Goal: Transaction & Acquisition: Purchase product/service

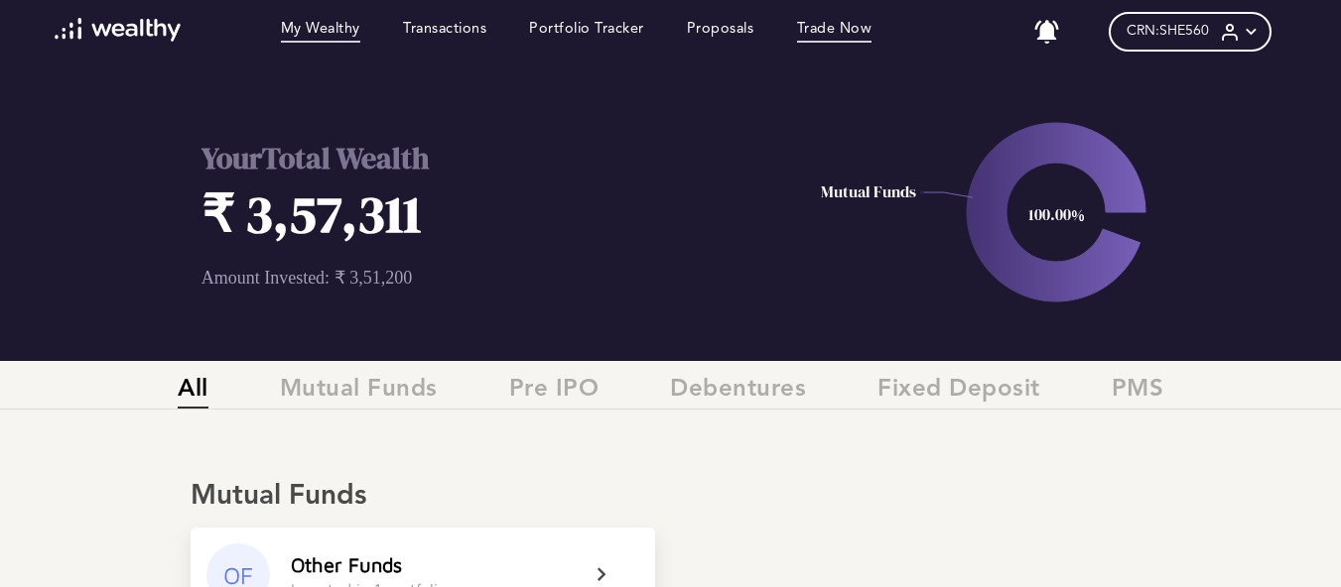
click at [856, 30] on link "Trade Now" at bounding box center [834, 32] width 75 height 22
click at [849, 32] on link "Trade Now" at bounding box center [834, 32] width 75 height 22
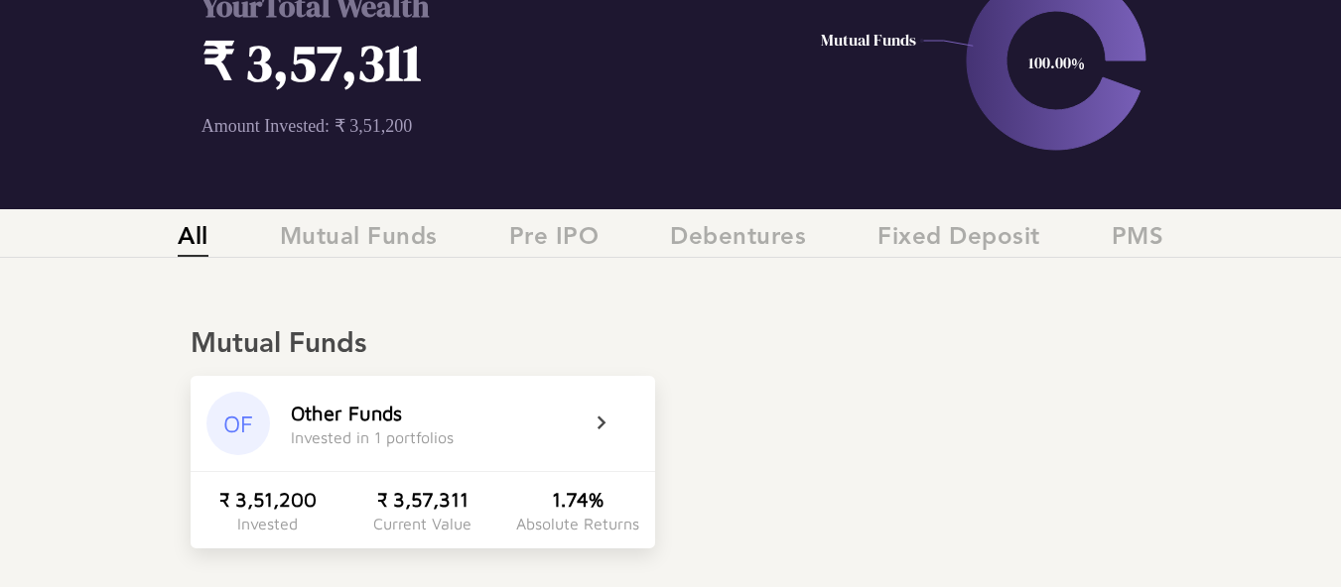
scroll to position [198, 0]
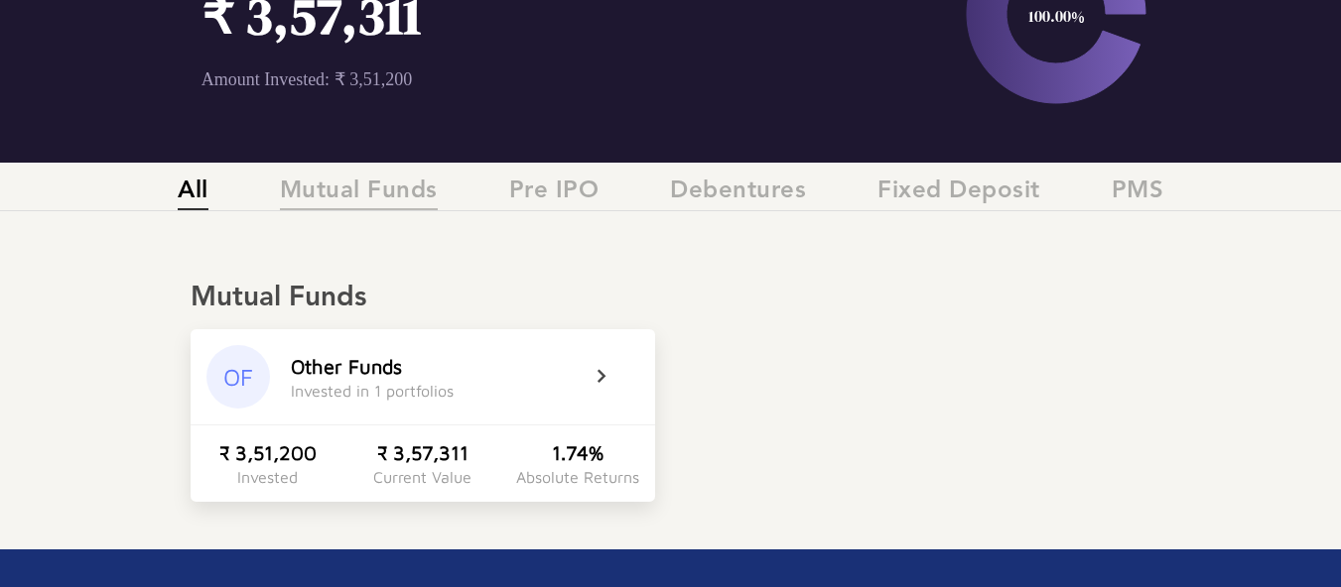
click at [346, 195] on span "Mutual Funds" at bounding box center [359, 194] width 158 height 33
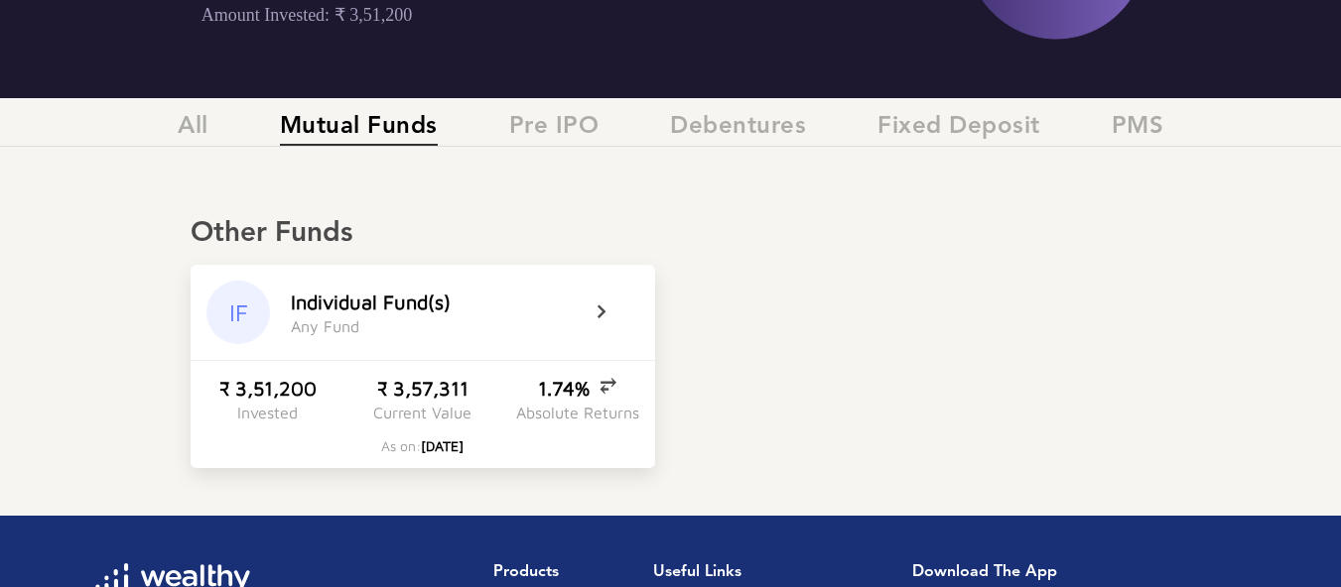
scroll to position [298, 0]
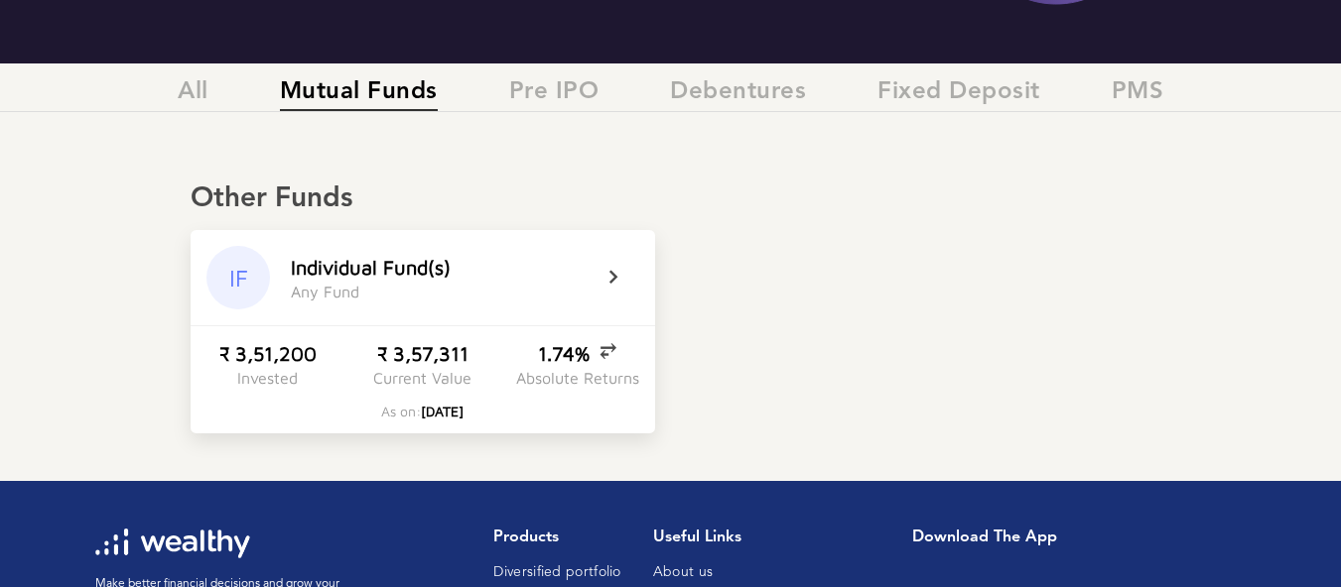
click at [597, 268] on div "IF I n d i v i d u a l F u n d ( s ) A n y F u n d" at bounding box center [423, 277] width 464 height 95
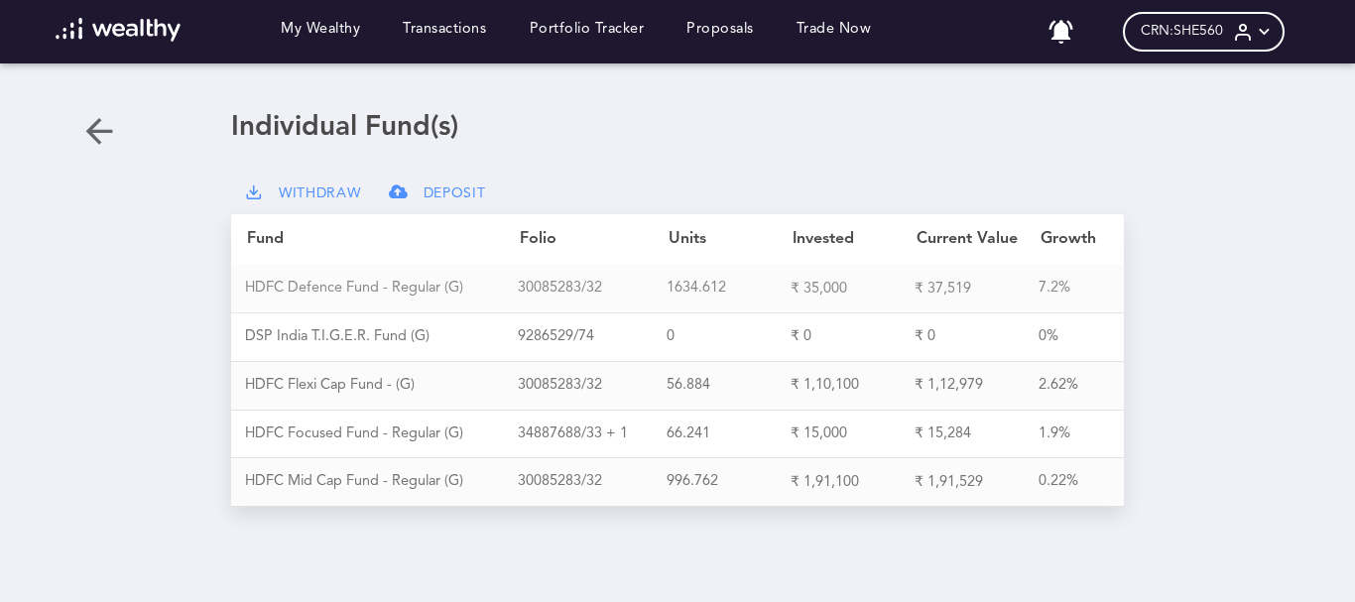
click at [438, 290] on div "H D F C D e f e n c e F u n d - R e g u l a r ( G )" at bounding box center [381, 289] width 273 height 18
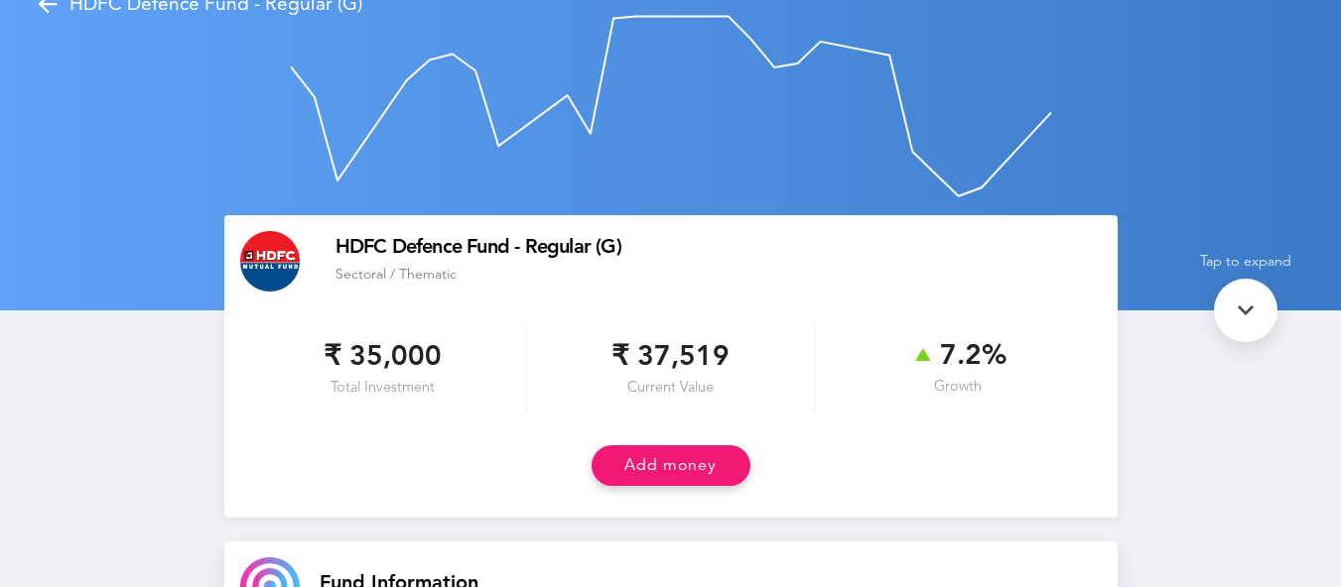
scroll to position [99, 0]
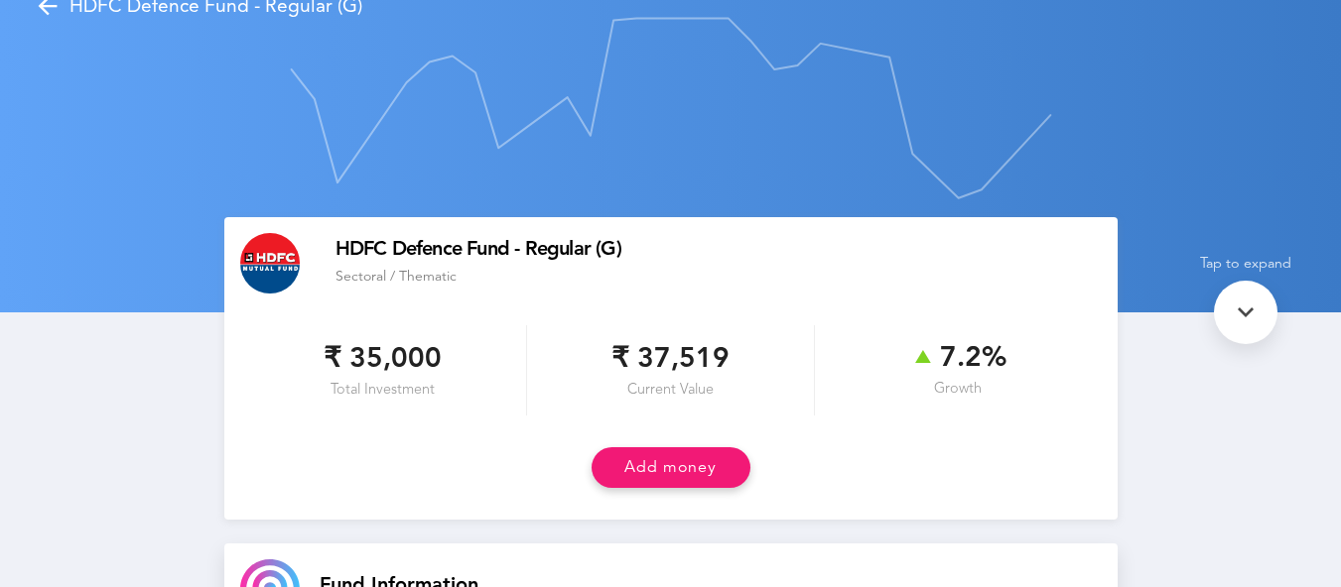
click at [1251, 322] on icon at bounding box center [1245, 313] width 32 height 32
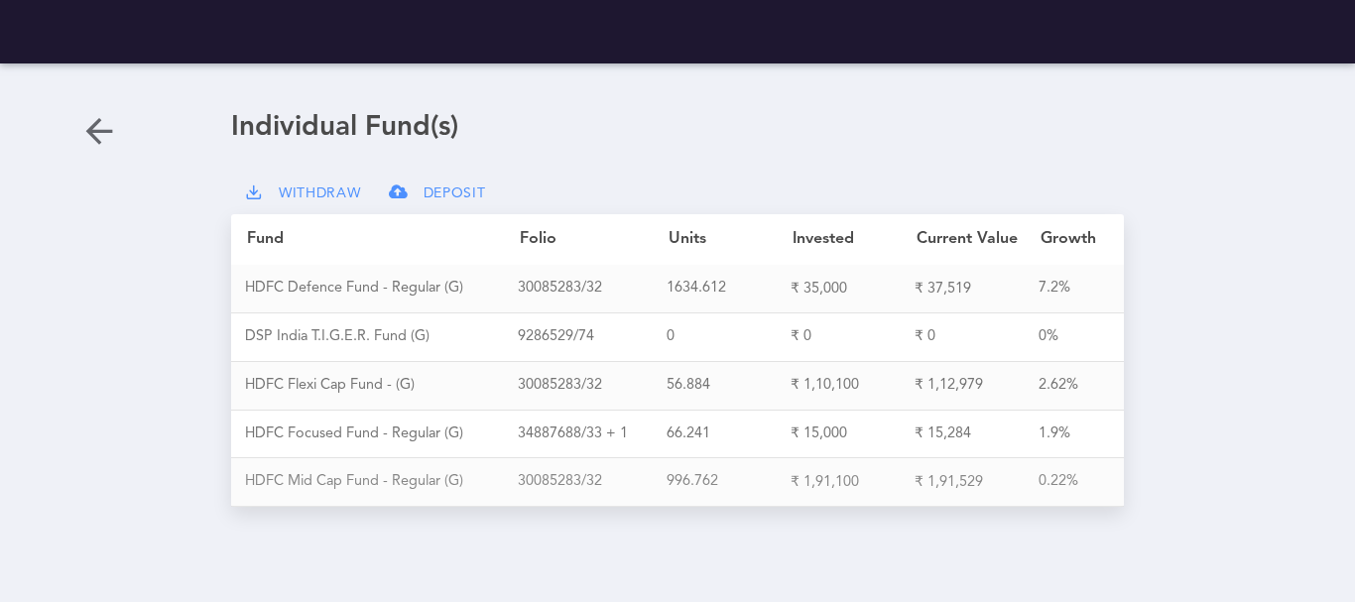
click at [400, 473] on div "H D F C M i d C a p F u n d - R e g u l a r ( G )" at bounding box center [381, 482] width 273 height 18
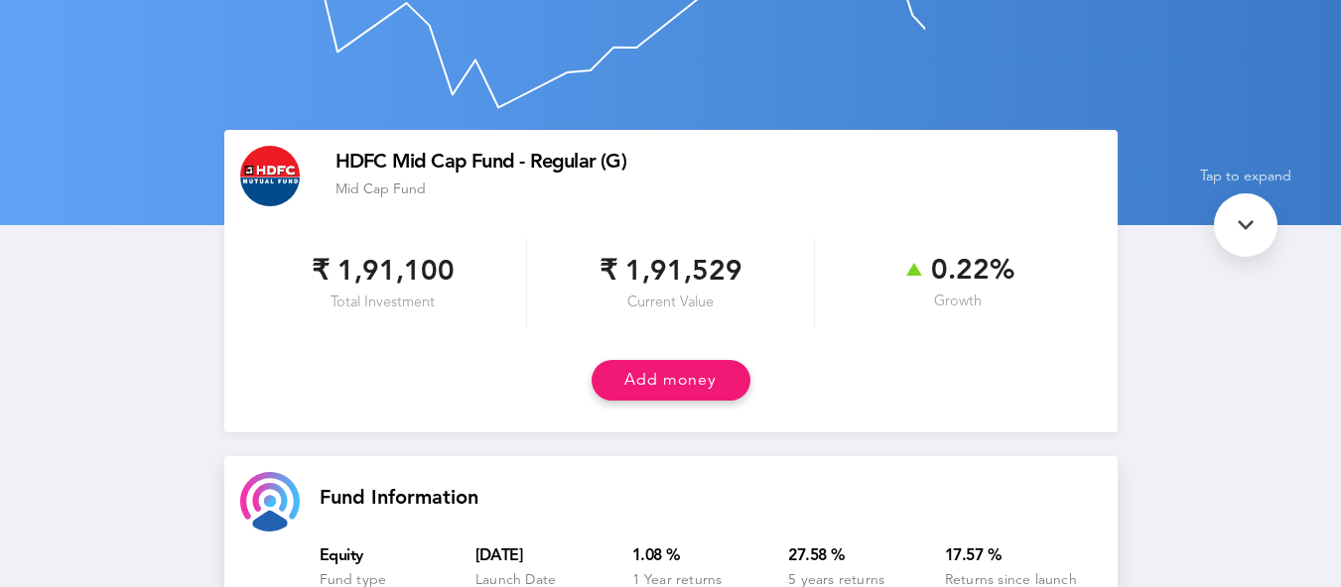
scroll to position [198, 0]
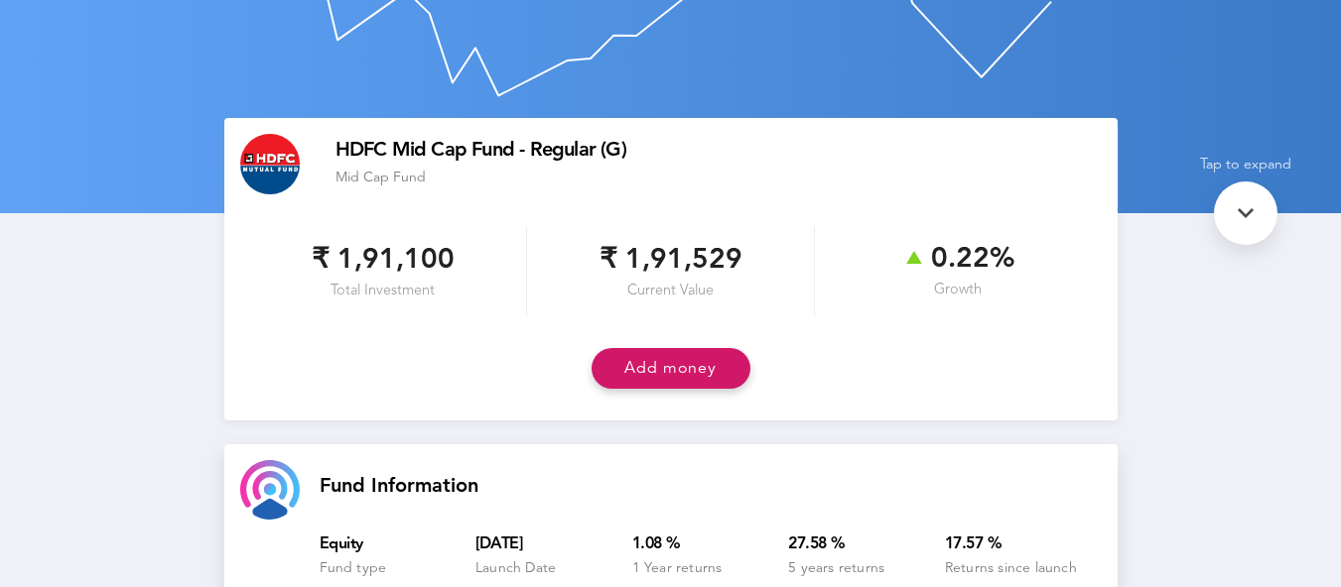
click at [665, 370] on button "Add money" at bounding box center [670, 368] width 159 height 41
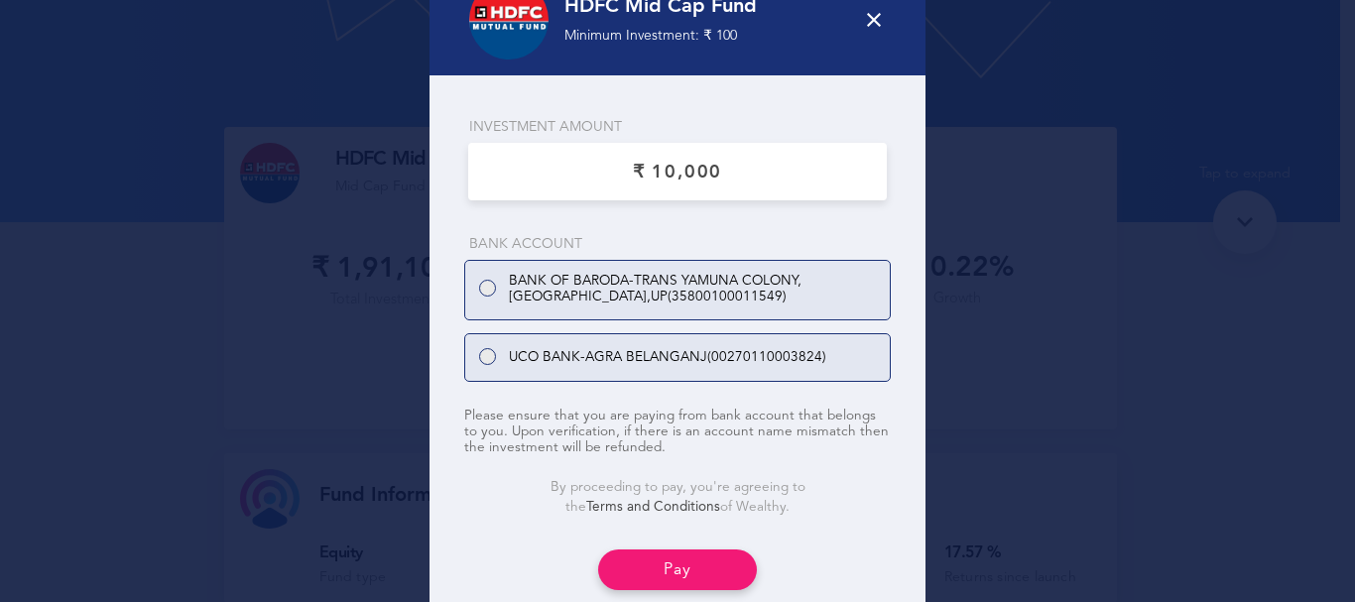
click at [873, 18] on icon at bounding box center [874, 20] width 24 height 24
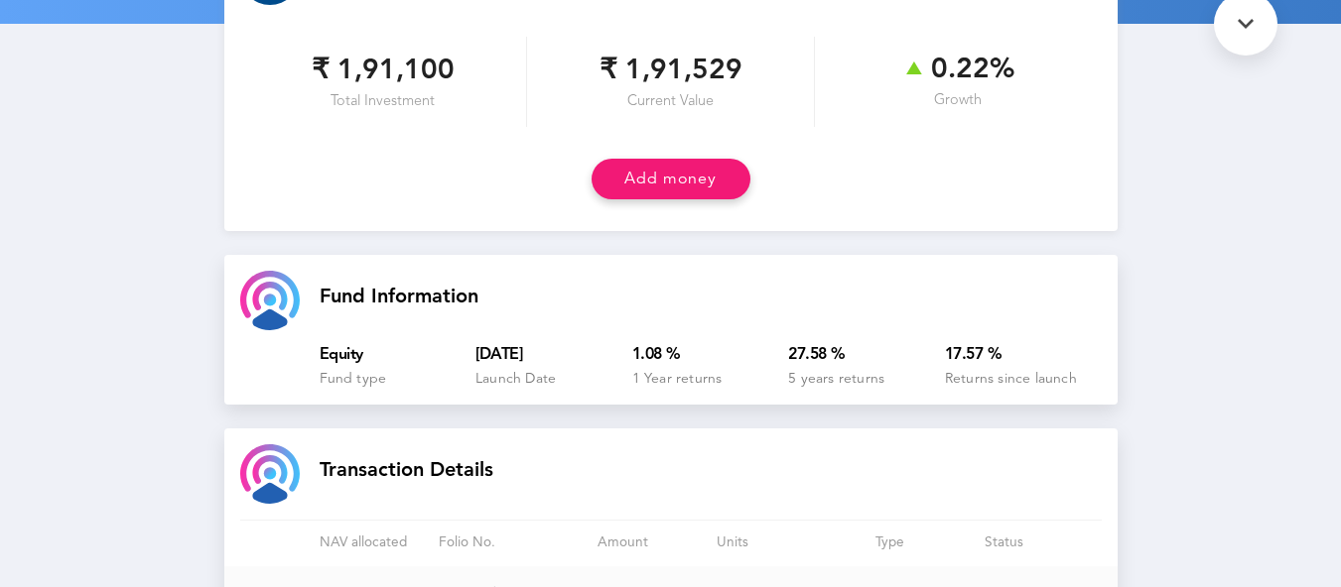
scroll to position [379, 0]
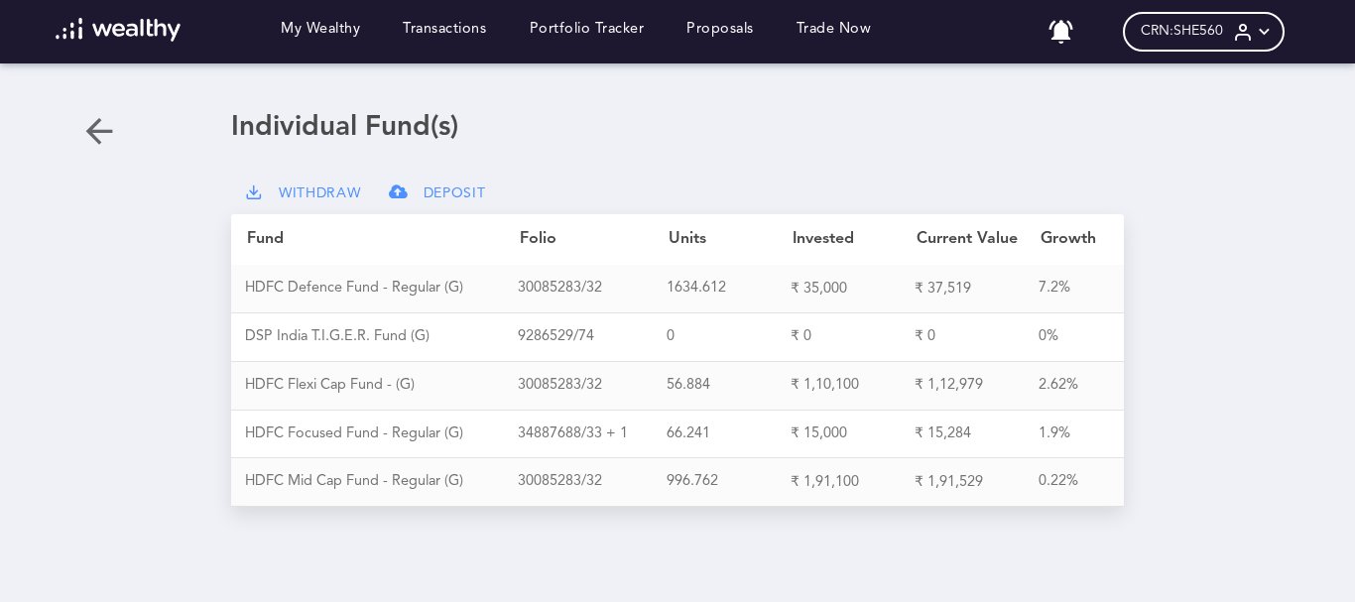
click at [1274, 31] on icon at bounding box center [1264, 32] width 21 height 21
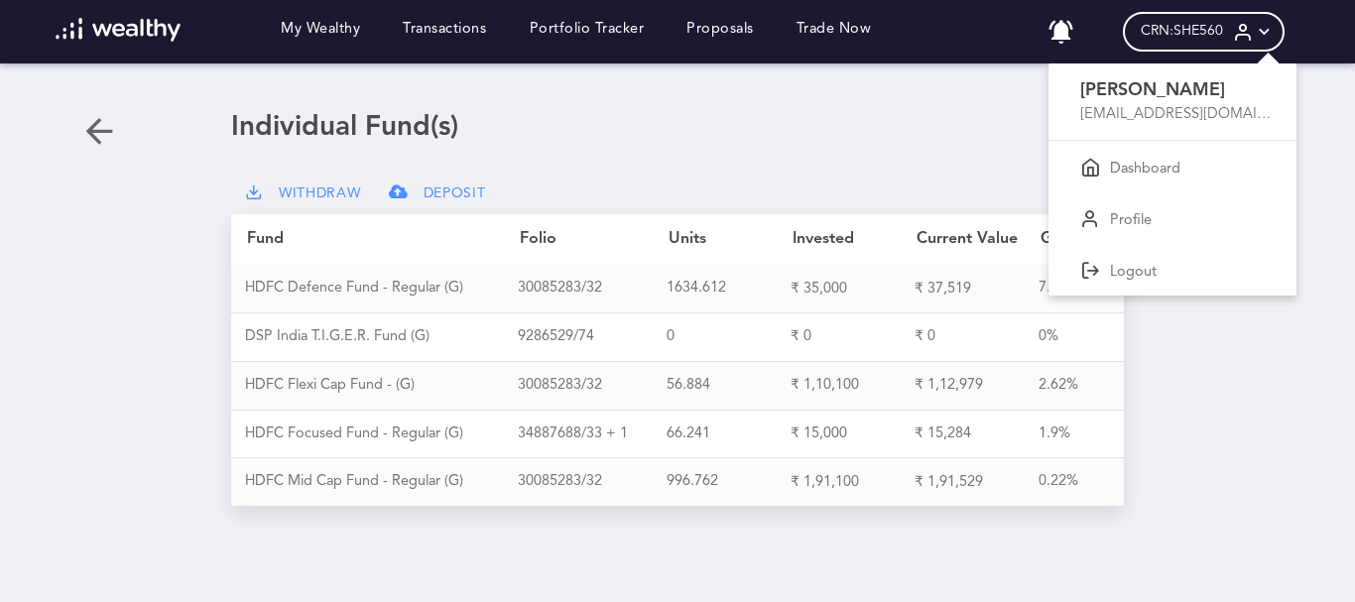
click at [684, 180] on div at bounding box center [677, 301] width 1355 height 602
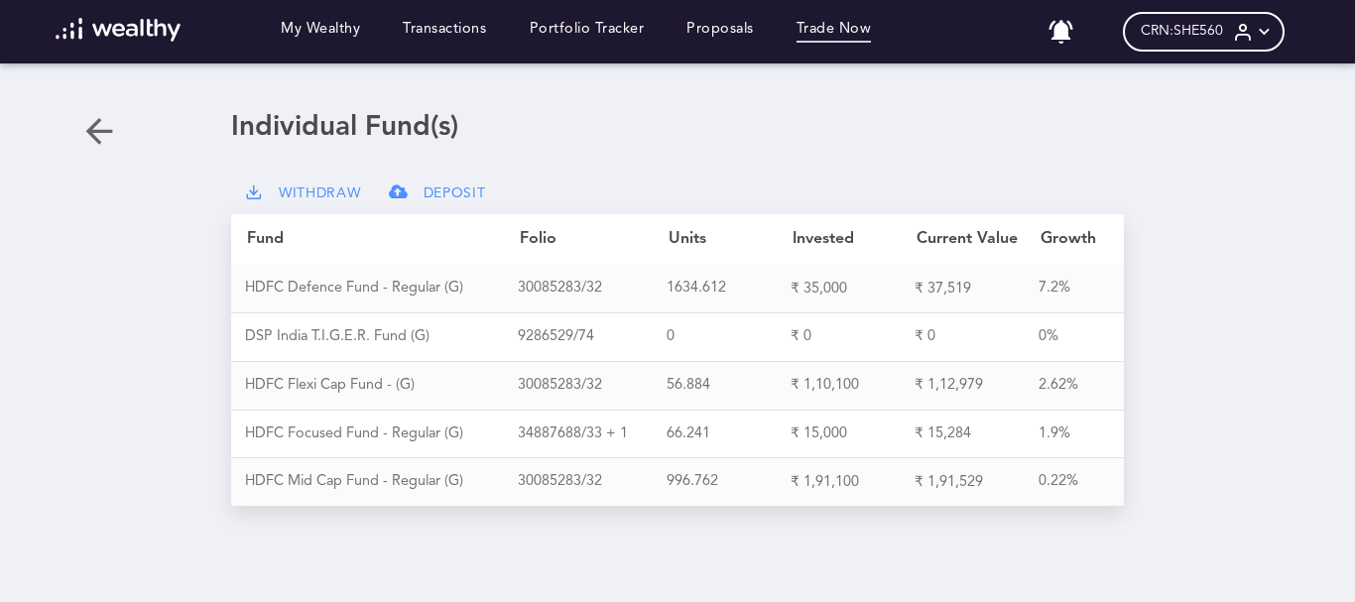
click at [861, 25] on link "Trade Now" at bounding box center [834, 32] width 75 height 22
click at [1271, 26] on icon at bounding box center [1264, 32] width 21 height 21
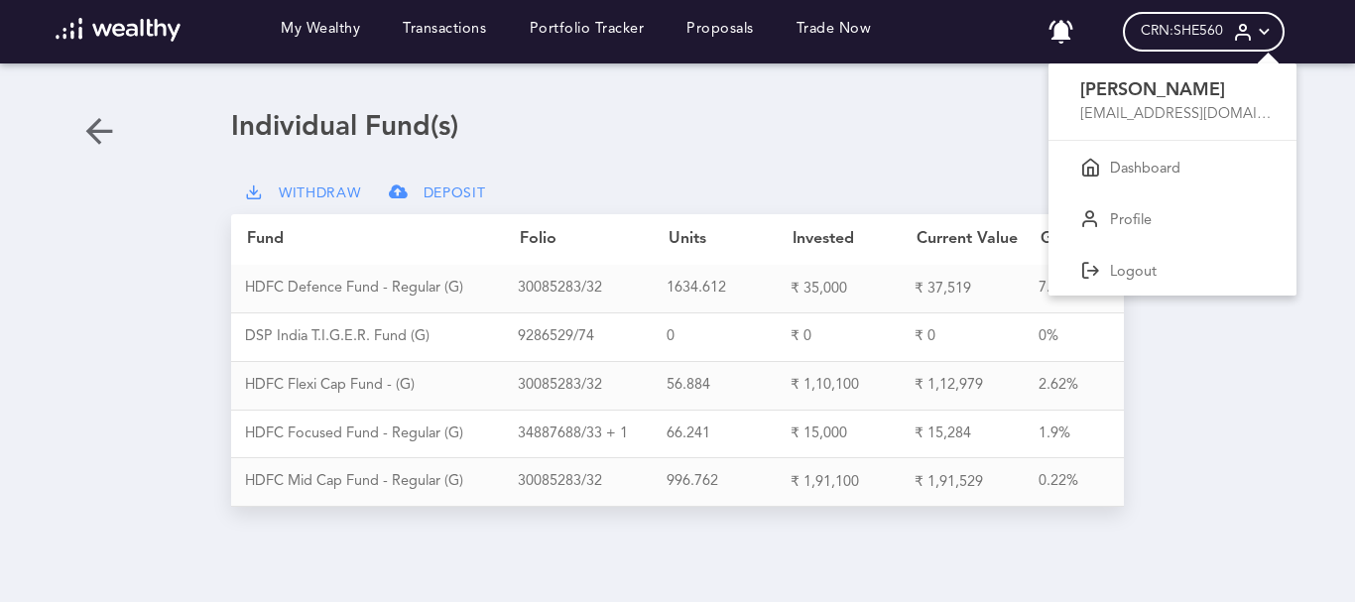
click at [938, 124] on div at bounding box center [677, 301] width 1355 height 602
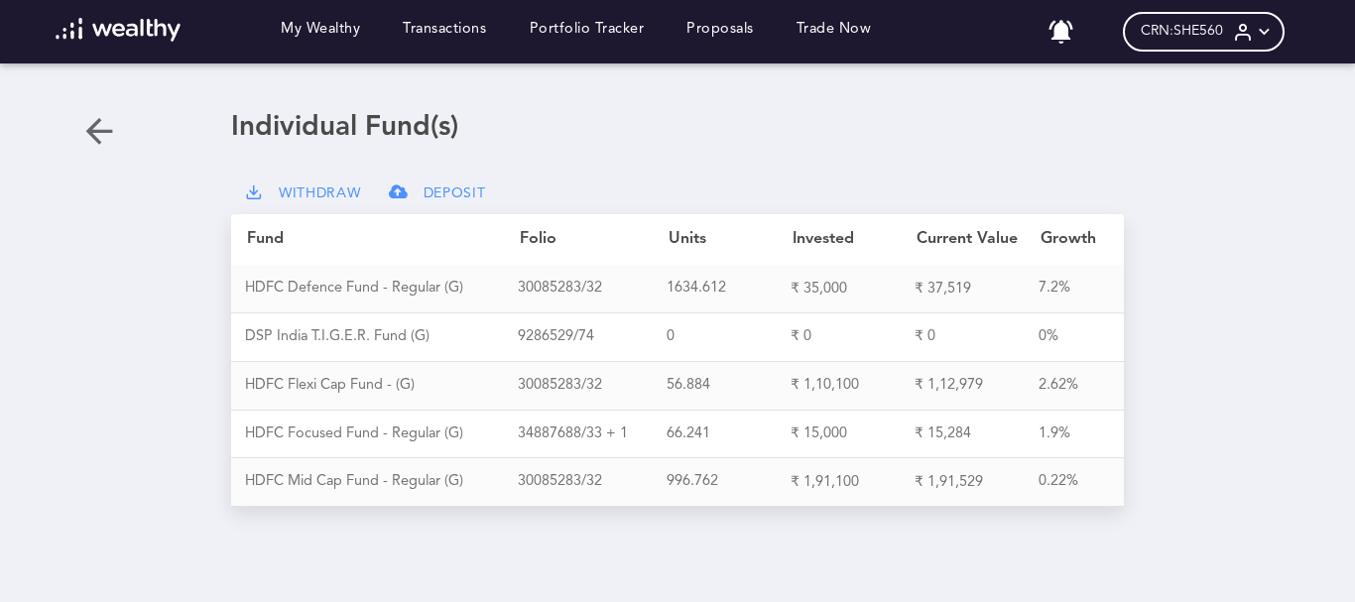
click at [85, 23] on img at bounding box center [119, 30] width 126 height 24
click at [1273, 33] on icon at bounding box center [1264, 32] width 21 height 21
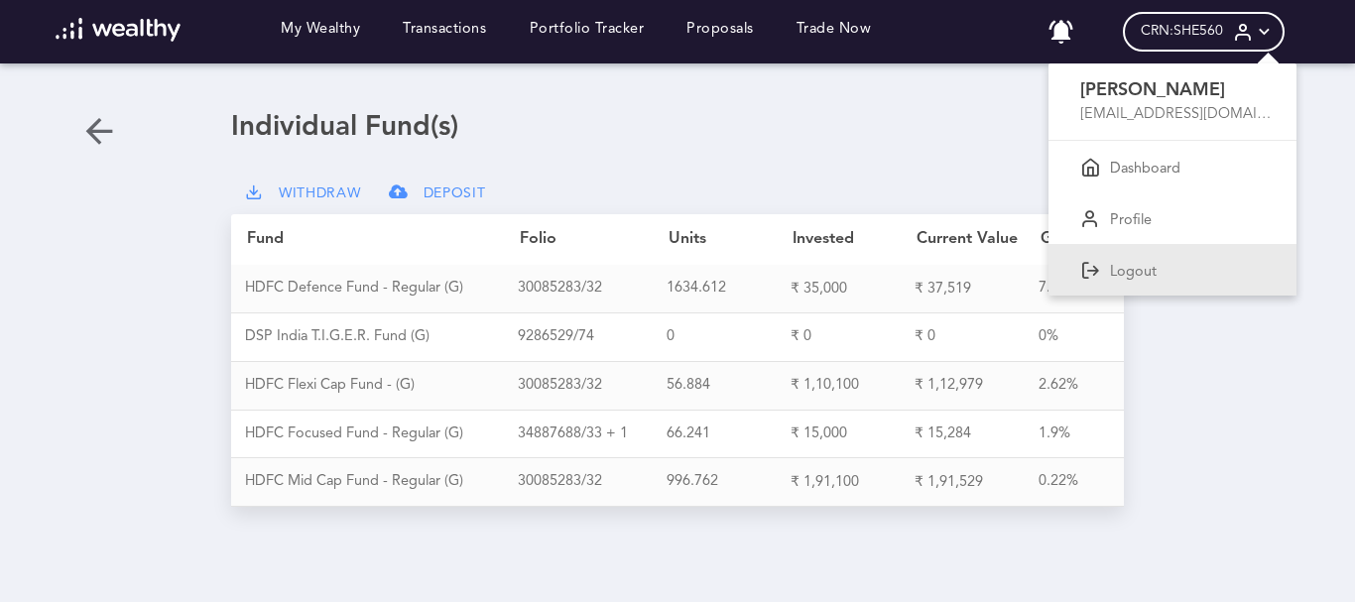
click at [1190, 258] on div "Logout" at bounding box center [1173, 270] width 248 height 52
